Goal: Information Seeking & Learning: Learn about a topic

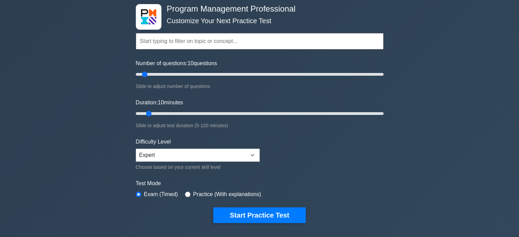
scroll to position [31, 0]
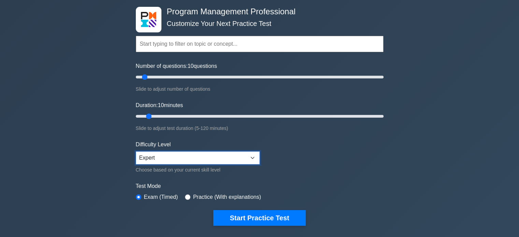
click at [253, 157] on select "Beginner Intermediate Expert" at bounding box center [198, 158] width 124 height 13
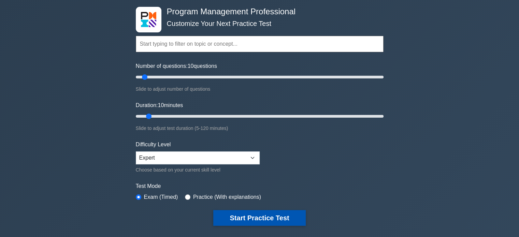
click at [242, 210] on button "Start Practice Test" at bounding box center [259, 218] width 92 height 16
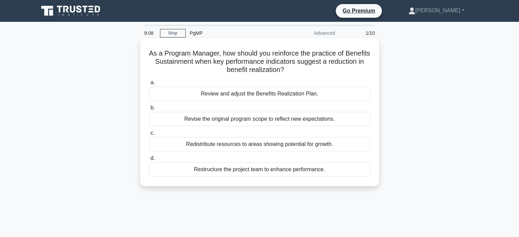
click at [281, 93] on div "Review and adjust the Benefits Realization Plan." at bounding box center [259, 94] width 221 height 14
click at [149, 85] on input "a. Review and adjust the Benefits Realization Plan." at bounding box center [149, 83] width 0 height 4
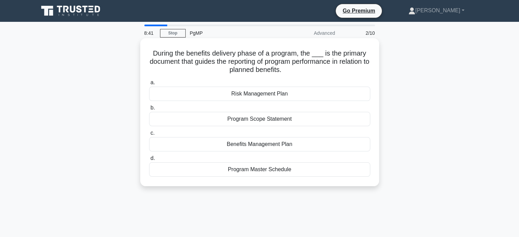
click at [271, 147] on div "Benefits Management Plan" at bounding box center [259, 144] width 221 height 14
click at [149, 136] on input "c. Benefits Management Plan" at bounding box center [149, 133] width 0 height 4
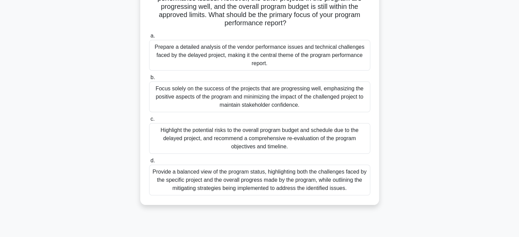
scroll to position [90, 0]
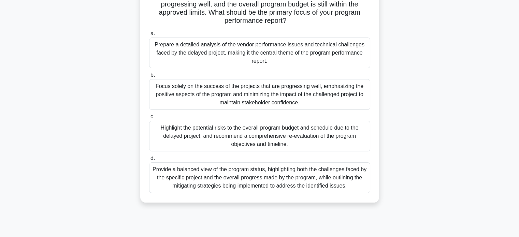
click at [338, 183] on div "Provide a balanced view of the program status, highlighting both the challenges…" at bounding box center [259, 178] width 221 height 31
click at [149, 161] on input "d. Provide a balanced view of the program status, highlighting both the challen…" at bounding box center [149, 158] width 0 height 4
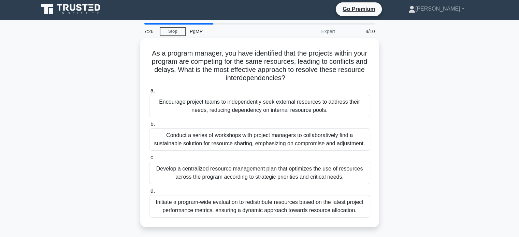
scroll to position [0, 0]
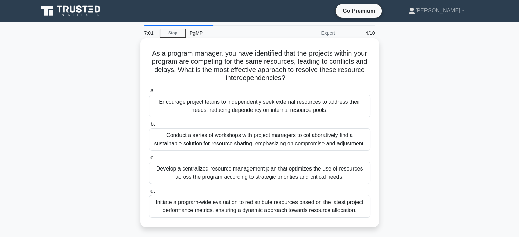
click at [316, 174] on div "Develop a centralized resource management plan that optimizes the use of resour…" at bounding box center [259, 173] width 221 height 23
click at [149, 160] on input "c. Develop a centralized resource management plan that optimizes the use of res…" at bounding box center [149, 158] width 0 height 4
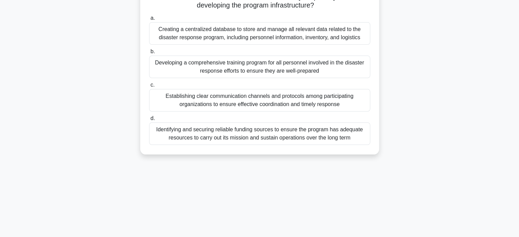
scroll to position [91, 0]
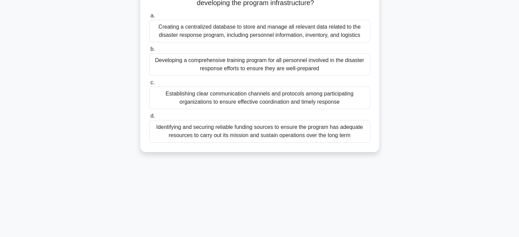
click at [321, 99] on div "Establishing clear communication channels and protocols among participating org…" at bounding box center [259, 98] width 221 height 23
click at [149, 85] on input "c. Establishing clear communication channels and protocols among participating …" at bounding box center [149, 83] width 0 height 4
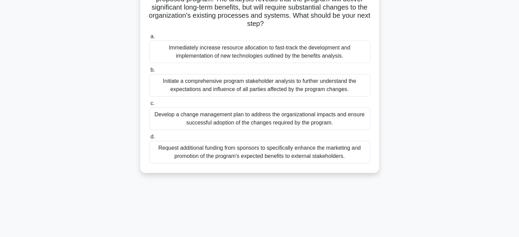
scroll to position [65, 0]
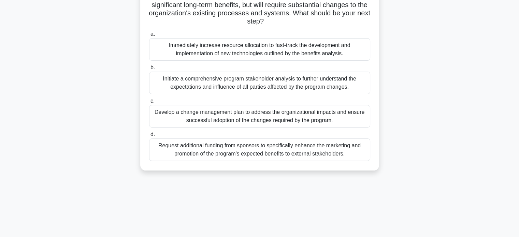
click at [347, 118] on div "Develop a change management plan to address the organizational impacts and ensu…" at bounding box center [259, 116] width 221 height 23
click at [149, 103] on input "c. Develop a change management plan to address the organizational impacts and e…" at bounding box center [149, 101] width 0 height 4
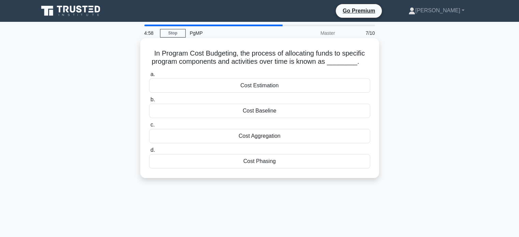
scroll to position [0, 0]
click at [310, 165] on div "Cost Phasing" at bounding box center [259, 161] width 221 height 14
click at [149, 153] on input "d. Cost Phasing" at bounding box center [149, 150] width 0 height 4
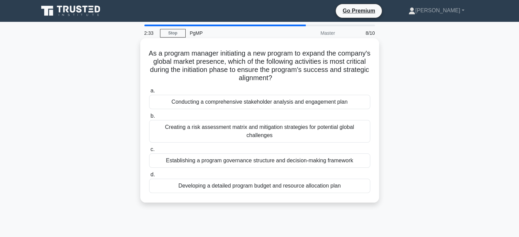
click at [301, 164] on div "Establishing a program governance structure and decision-making framework" at bounding box center [259, 161] width 221 height 14
click at [149, 152] on input "c. Establishing a program governance structure and decision-making framework" at bounding box center [149, 149] width 0 height 4
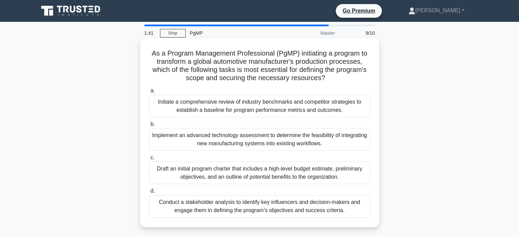
click at [314, 180] on div "Draft an initial program charter that includes a high-level budget estimate, pr…" at bounding box center [259, 173] width 221 height 23
click at [149, 160] on input "c. Draft an initial program charter that includes a high-level budget estimate,…" at bounding box center [149, 158] width 0 height 4
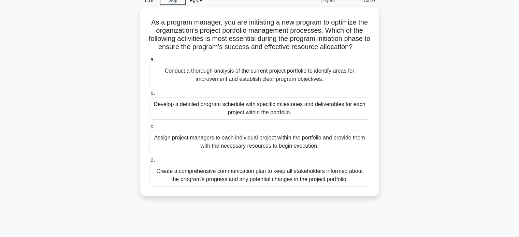
scroll to position [27, 0]
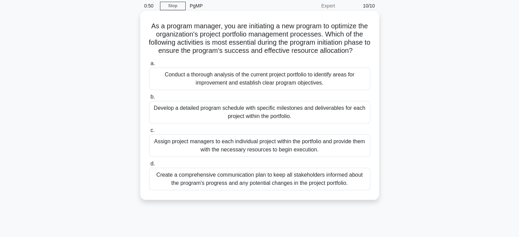
click at [347, 83] on div "Conduct a thorough analysis of the current project portfolio to identify areas …" at bounding box center [259, 79] width 221 height 23
click at [149, 66] on input "a. Conduct a thorough analysis of the current project portfolio to identify are…" at bounding box center [149, 63] width 0 height 4
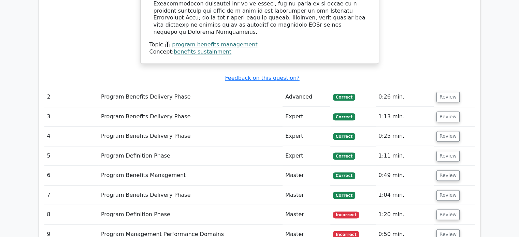
scroll to position [823, 0]
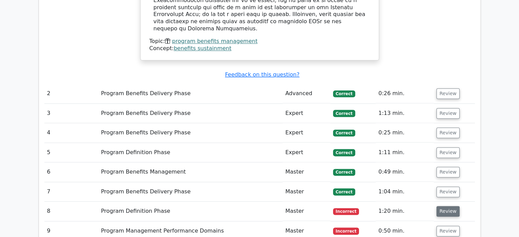
click at [447, 206] on button "Review" at bounding box center [448, 211] width 23 height 11
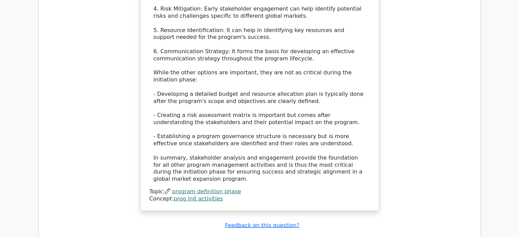
scroll to position [1330, 0]
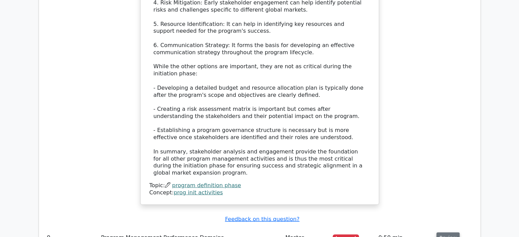
click at [449, 233] on button "Review" at bounding box center [448, 238] width 23 height 11
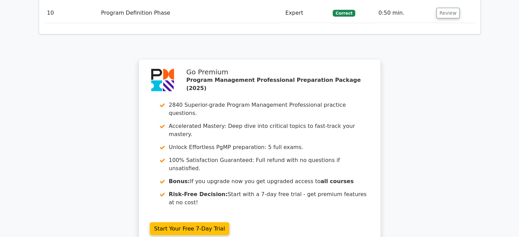
scroll to position [1120, 0]
